Goal: Register for event/course

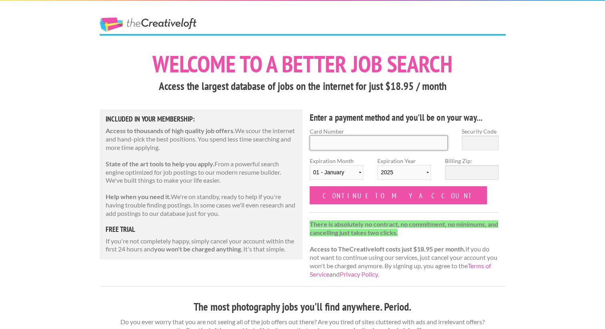
click at [322, 146] on input "Card Number" at bounding box center [379, 143] width 138 height 15
click at [375, 140] on input "Card Number" at bounding box center [379, 143] width 138 height 15
type input "4147202684519646"
type input "876"
select select "06"
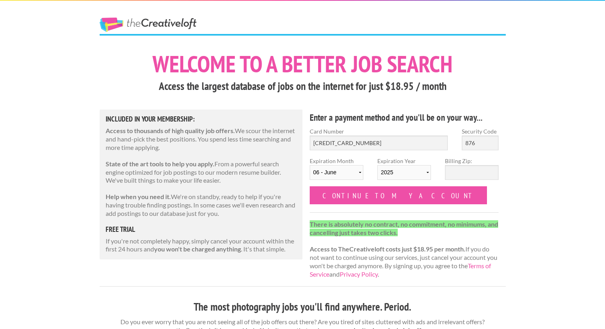
select select "2029"
click at [456, 174] on input "Billing Zip:" at bounding box center [472, 172] width 54 height 15
type input "85715"
